Goal: Information Seeking & Learning: Check status

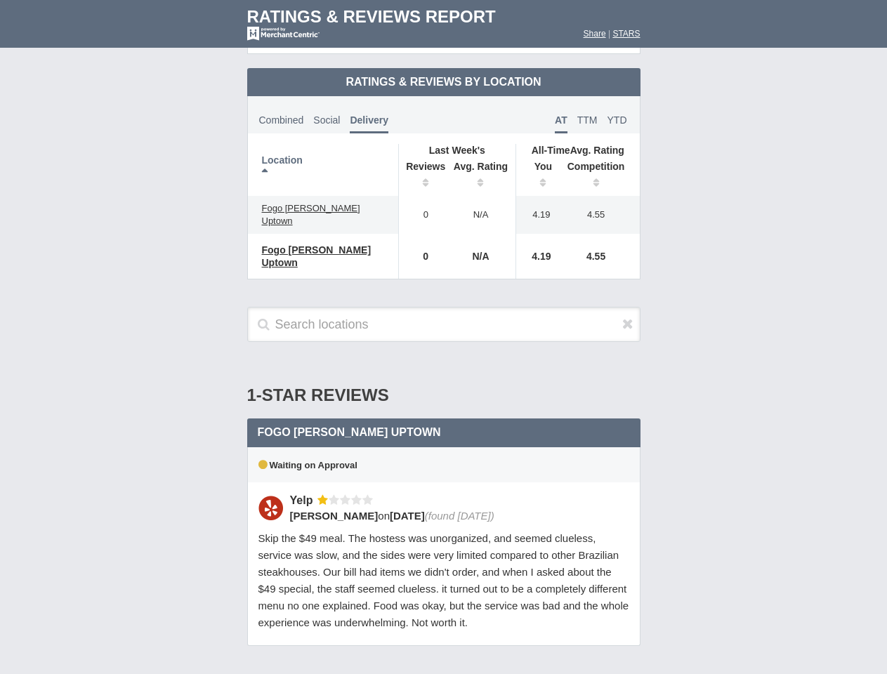
scroll to position [681, 0]
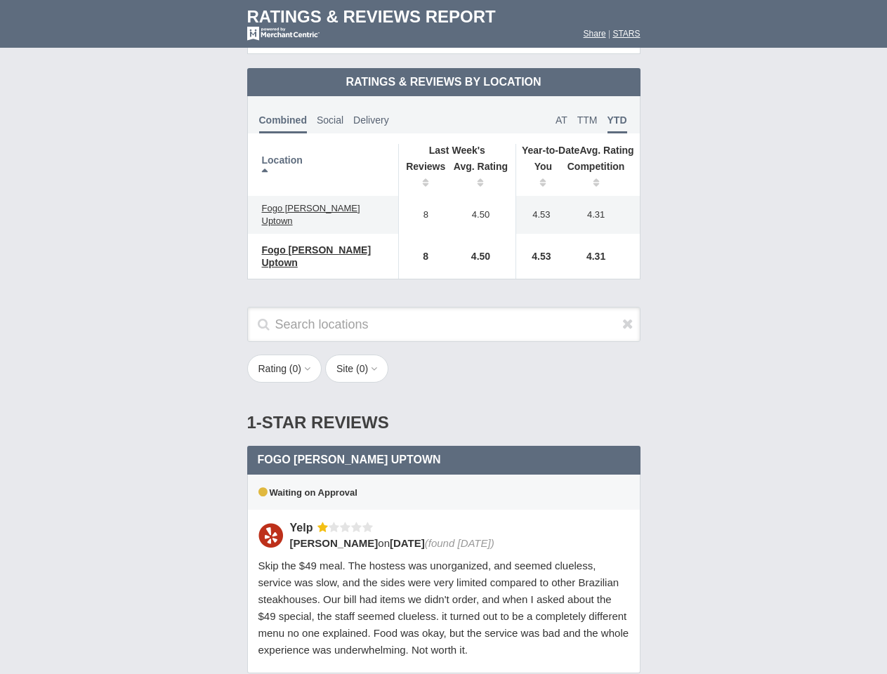
scroll to position [681, 0]
click at [443, 355] on div "Rating ( 0 ) 1 2 3 4 5 Site ( 0 ) Group Social Site Google Yelp 1" at bounding box center [443, 376] width 421 height 43
click at [323, 158] on th "Location" at bounding box center [323, 170] width 151 height 52
click at [422, 164] on th "Reviews" at bounding box center [422, 176] width 48 height 39
click at [481, 164] on th "Avg. Rating" at bounding box center [481, 176] width 70 height 39
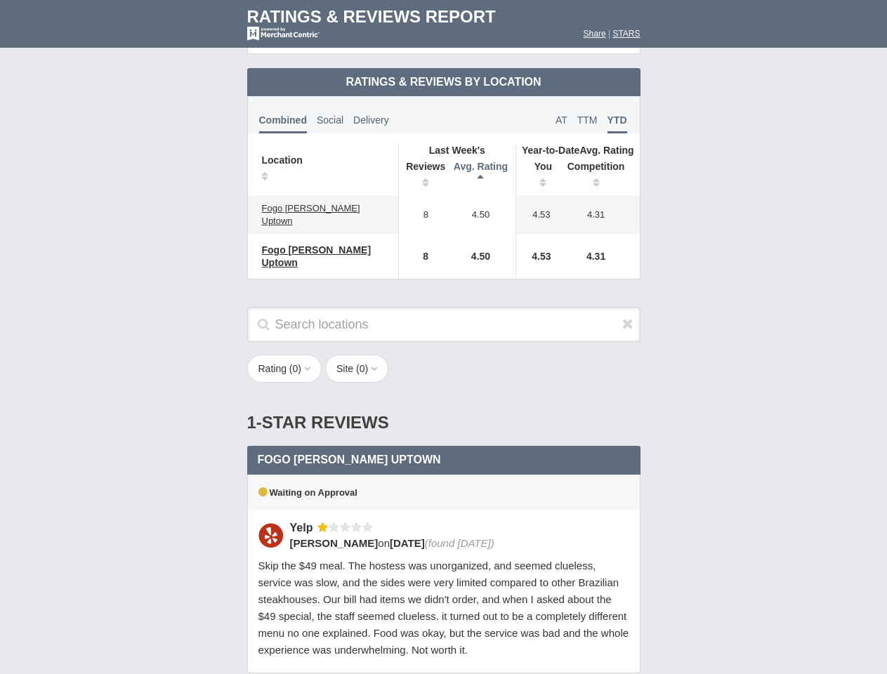
click at [538, 164] on th "You" at bounding box center [538, 176] width 44 height 39
click at [600, 164] on th "Competition" at bounding box center [600, 176] width 80 height 39
click at [444, 475] on div "Waiting on Approval" at bounding box center [443, 492] width 393 height 35
click at [628, 317] on icon at bounding box center [627, 324] width 11 height 14
click at [286, 355] on button "Rating ( 0 )" at bounding box center [284, 369] width 75 height 28
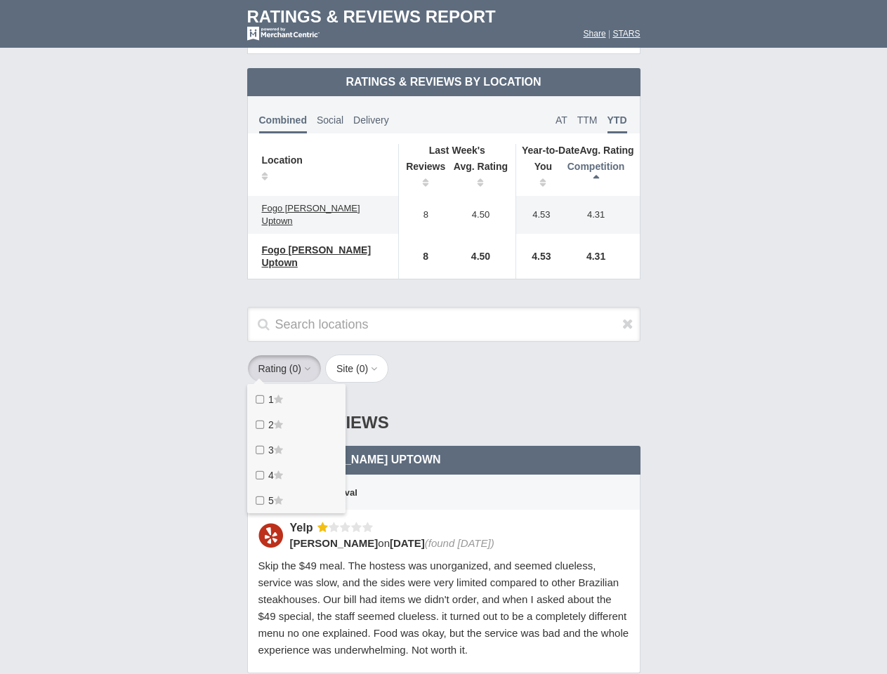
click at [361, 355] on button "Site ( 0 )" at bounding box center [356, 369] width 63 height 28
